Goal: Task Accomplishment & Management: Use online tool/utility

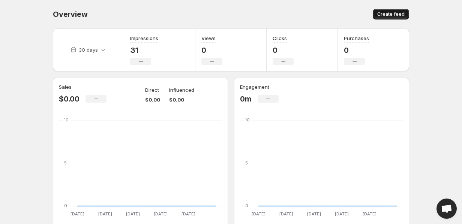
click at [395, 14] on span "Create feed" at bounding box center [390, 14] width 27 height 6
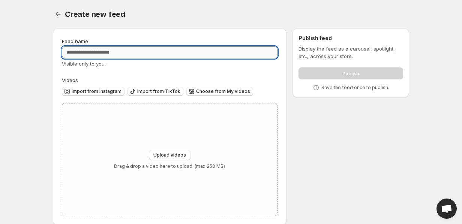
click at [168, 55] on input "Feed name" at bounding box center [170, 53] width 216 height 12
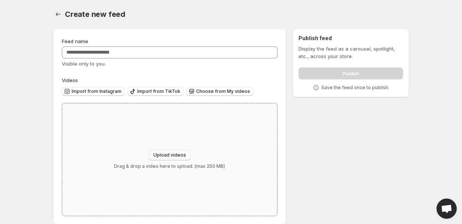
click at [167, 150] on button "Upload videos" at bounding box center [170, 155] width 42 height 11
type input "**********"
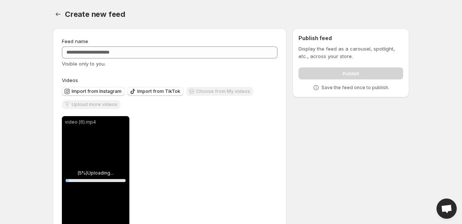
scroll to position [30, 0]
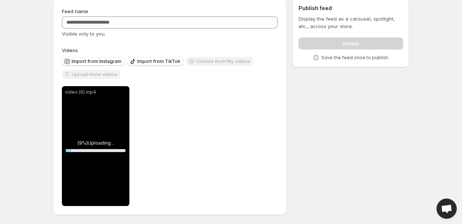
click at [108, 113] on div "video (6).mp4" at bounding box center [96, 146] width 68 height 120
click at [108, 144] on div "video (6).mp4" at bounding box center [96, 146] width 68 height 120
drag, startPoint x: 108, startPoint y: 144, endPoint x: 104, endPoint y: 130, distance: 14.9
click at [104, 130] on div "video (6).mp4" at bounding box center [96, 146] width 68 height 120
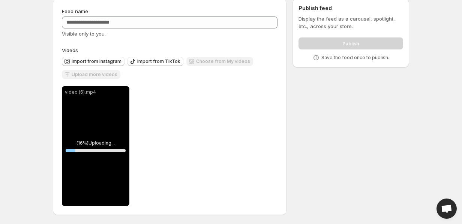
click at [104, 130] on div "video (6).mp4" at bounding box center [96, 146] width 68 height 120
click at [110, 103] on div "video (6).mp4" at bounding box center [96, 146] width 68 height 120
click at [108, 78] on div "Upload more videos" at bounding box center [91, 75] width 59 height 10
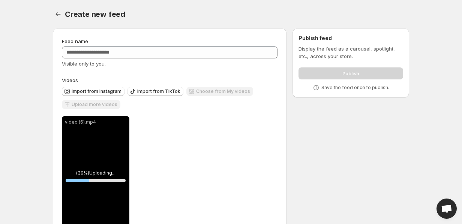
click at [110, 137] on div "video (6).mp4" at bounding box center [96, 176] width 68 height 120
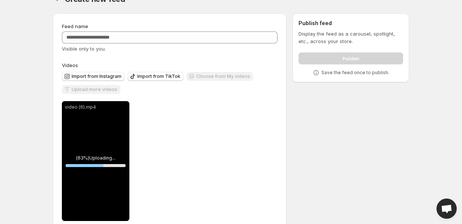
scroll to position [30, 0]
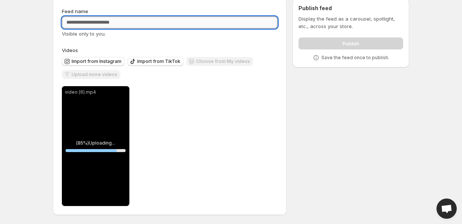
click at [130, 23] on input "Feed name" at bounding box center [170, 23] width 216 height 12
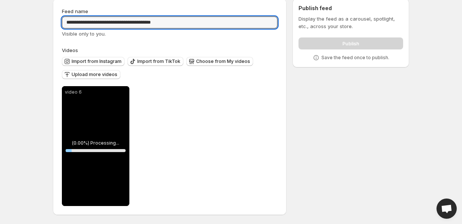
scroll to position [0, 0]
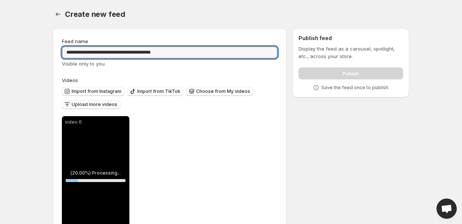
type input "**********"
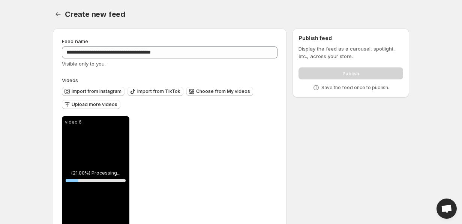
click at [364, 73] on div "Publish" at bounding box center [351, 72] width 105 height 15
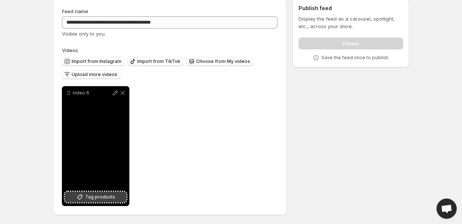
click at [103, 197] on span "Tag products" at bounding box center [100, 198] width 30 height 8
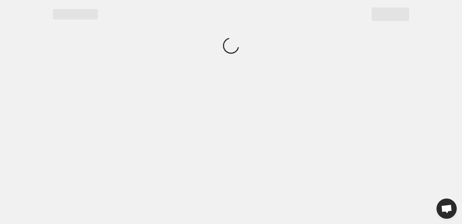
scroll to position [0, 0]
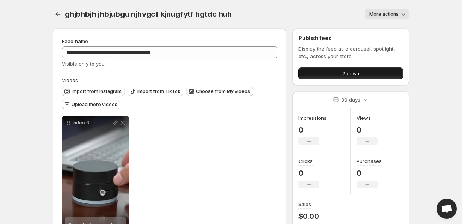
click at [324, 79] on button "Publish" at bounding box center [351, 74] width 105 height 12
click at [375, 71] on button "Publish" at bounding box center [351, 74] width 105 height 12
click at [337, 74] on button "Publish" at bounding box center [351, 74] width 105 height 12
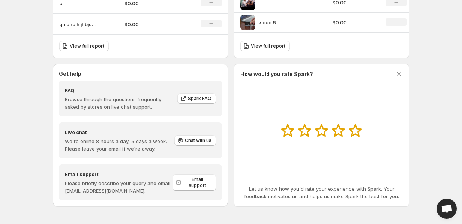
scroll to position [293, 0]
click at [399, 75] on icon at bounding box center [399, 74] width 4 height 4
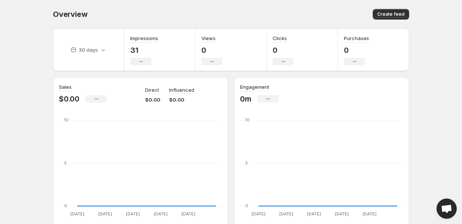
click at [386, 20] on div "Overview. This page is ready Overview Create feed" at bounding box center [231, 14] width 356 height 29
click at [387, 17] on button "Create feed" at bounding box center [391, 14] width 36 height 11
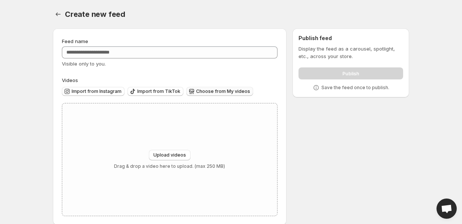
click at [209, 91] on span "Choose from My videos" at bounding box center [223, 92] width 54 height 6
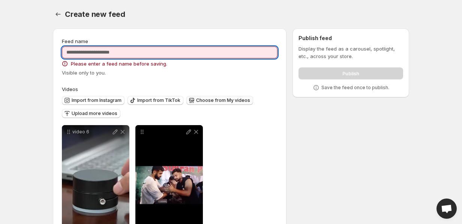
click at [212, 53] on input "Feed name" at bounding box center [170, 53] width 216 height 12
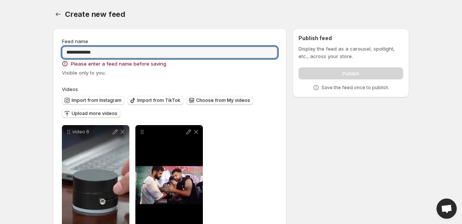
type input "**********"
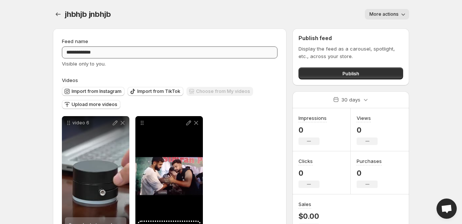
scroll to position [30, 0]
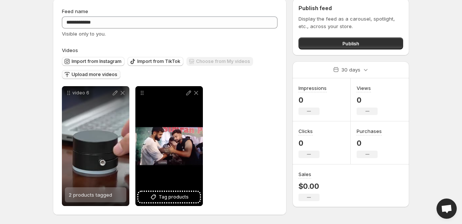
click at [96, 75] on span "Upload more videos" at bounding box center [95, 75] width 46 height 6
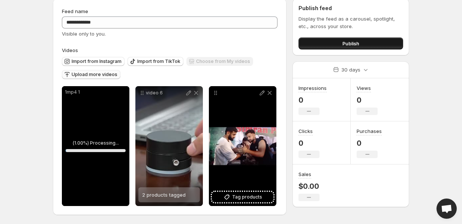
click at [335, 46] on button "Publish" at bounding box center [351, 44] width 105 height 12
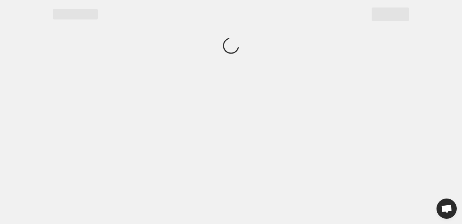
scroll to position [0, 0]
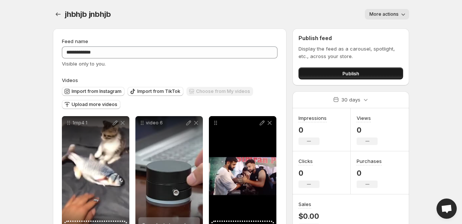
click at [350, 68] on button "Publish" at bounding box center [351, 74] width 105 height 12
click at [399, 19] on button "More actions" at bounding box center [387, 14] width 44 height 11
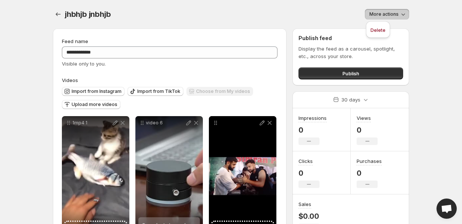
click at [399, 19] on button "More actions" at bounding box center [387, 14] width 44 height 11
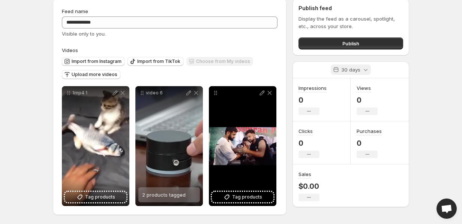
click at [366, 70] on icon at bounding box center [366, 70] width 4 height 2
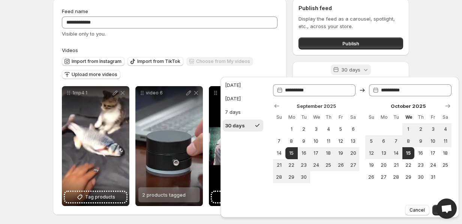
click at [366, 70] on icon at bounding box center [366, 70] width 4 height 2
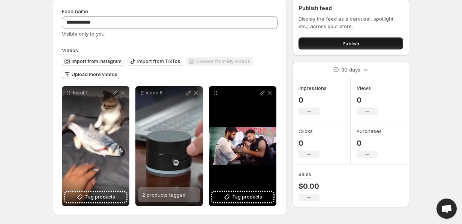
click at [359, 48] on button "Publish" at bounding box center [351, 44] width 105 height 12
click at [324, 39] on button "Publish" at bounding box center [351, 44] width 105 height 12
